Goal: Book appointment/travel/reservation

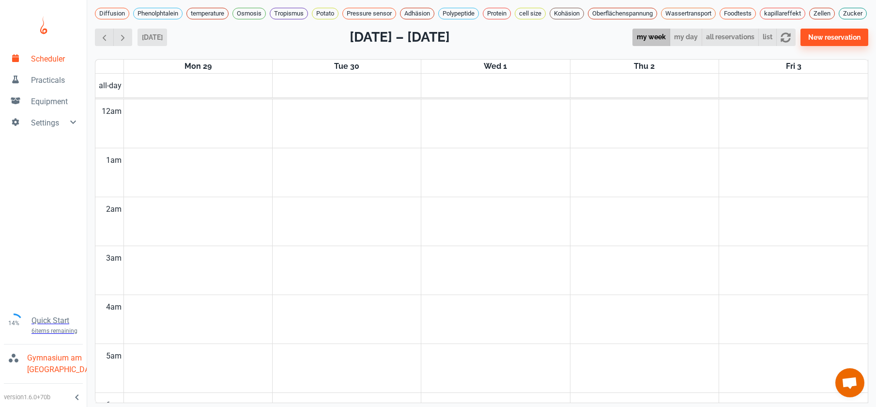
scroll to position [392, 0]
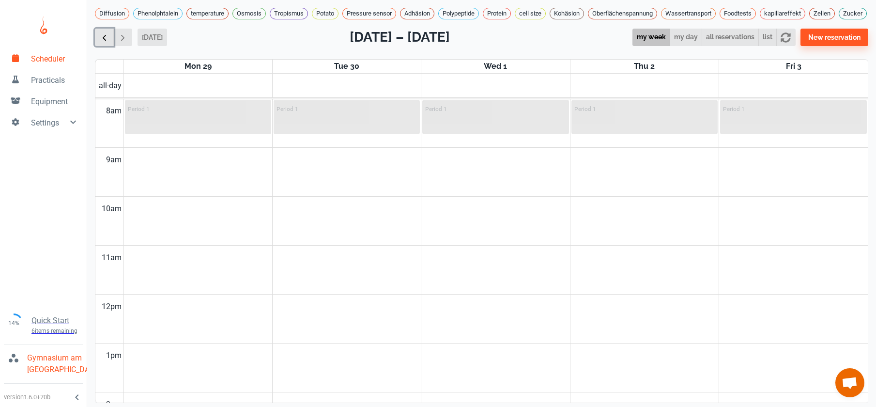
click at [104, 43] on span "button" at bounding box center [104, 37] width 10 height 10
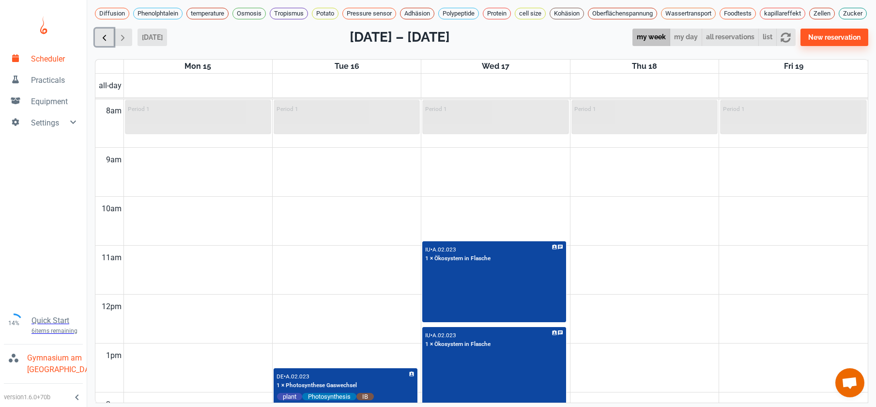
click at [104, 43] on span "button" at bounding box center [104, 37] width 10 height 10
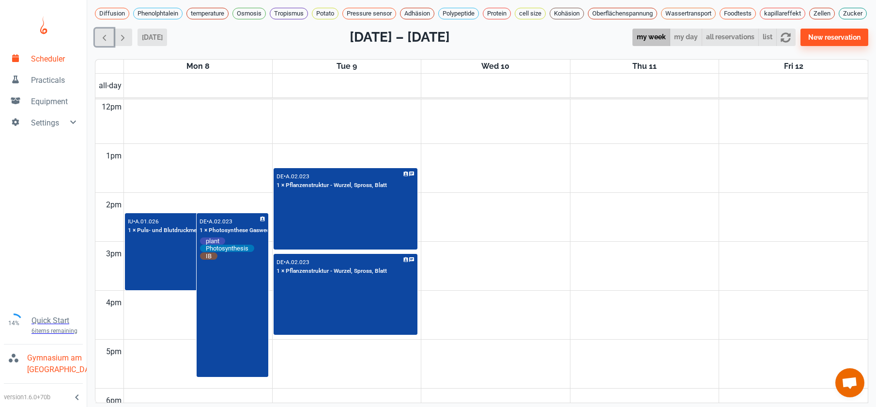
scroll to position [592, 0]
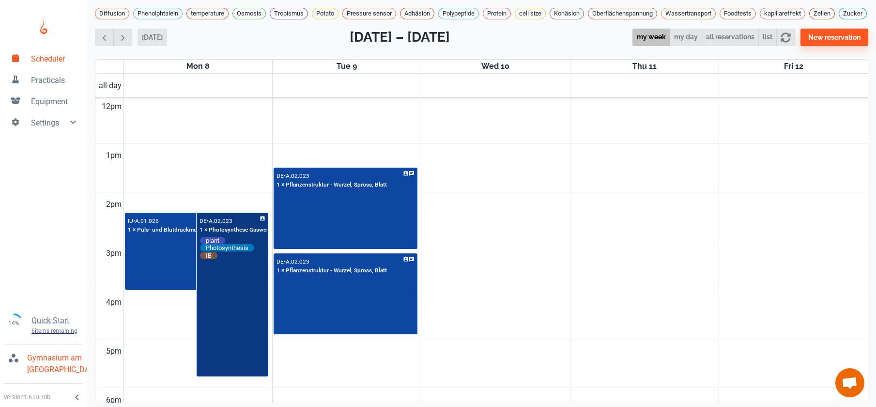
click at [229, 340] on div "DE • A.02.023 1 × Photosynthese Gaswechsel plant Photosynthesis IB" at bounding box center [232, 294] width 70 height 162
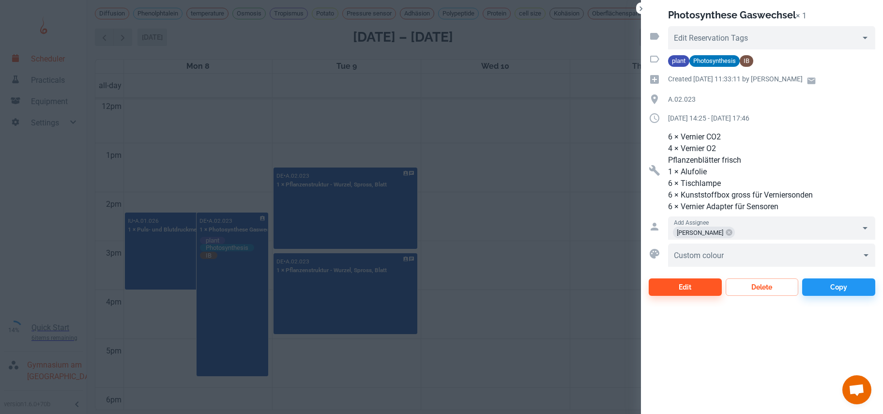
click at [154, 147] on div at bounding box center [441, 207] width 883 height 414
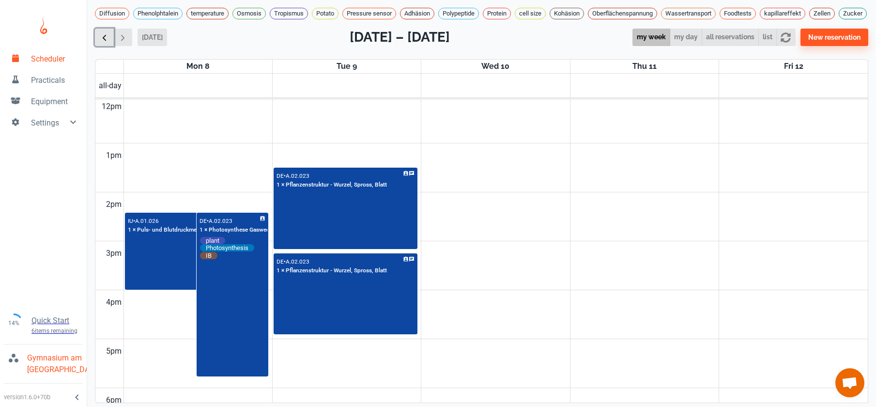
click at [106, 43] on span "button" at bounding box center [104, 37] width 10 height 10
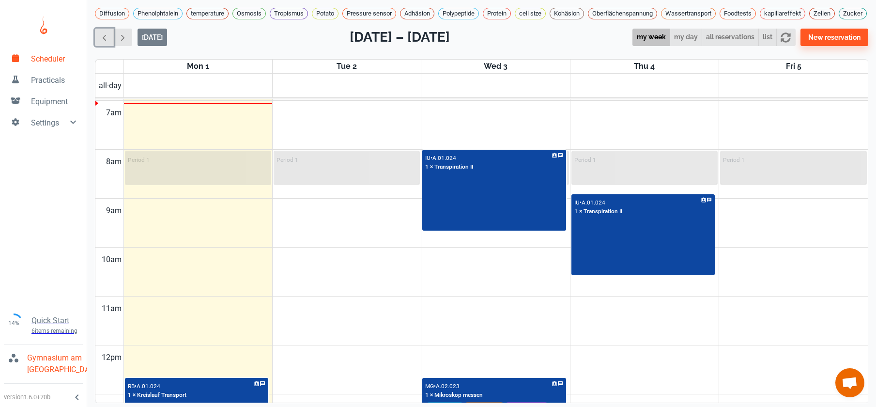
scroll to position [93, 0]
